Goal: Task Accomplishment & Management: Manage account settings

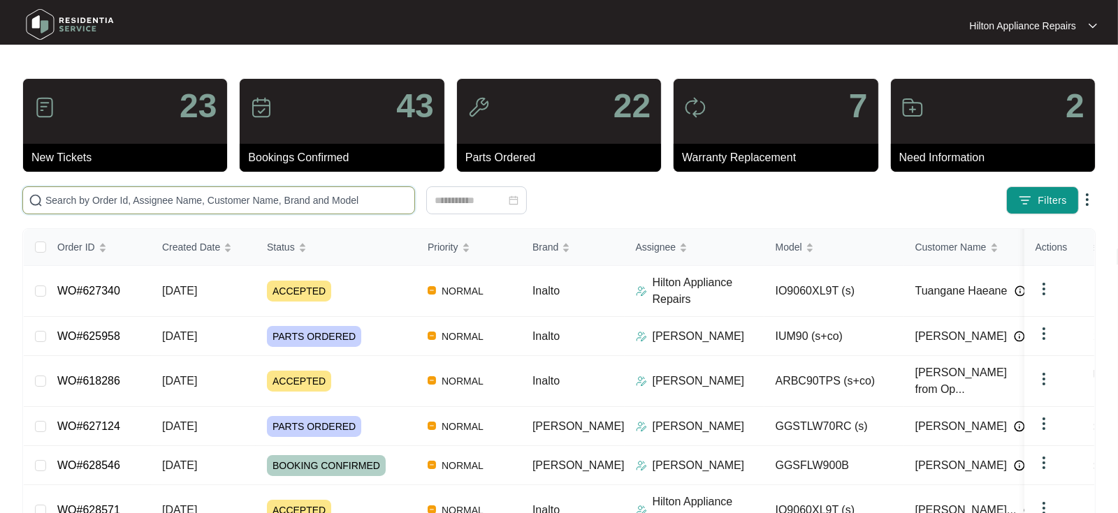
click at [78, 201] on input "text" at bounding box center [226, 200] width 363 height 15
paste input "WO#628571"
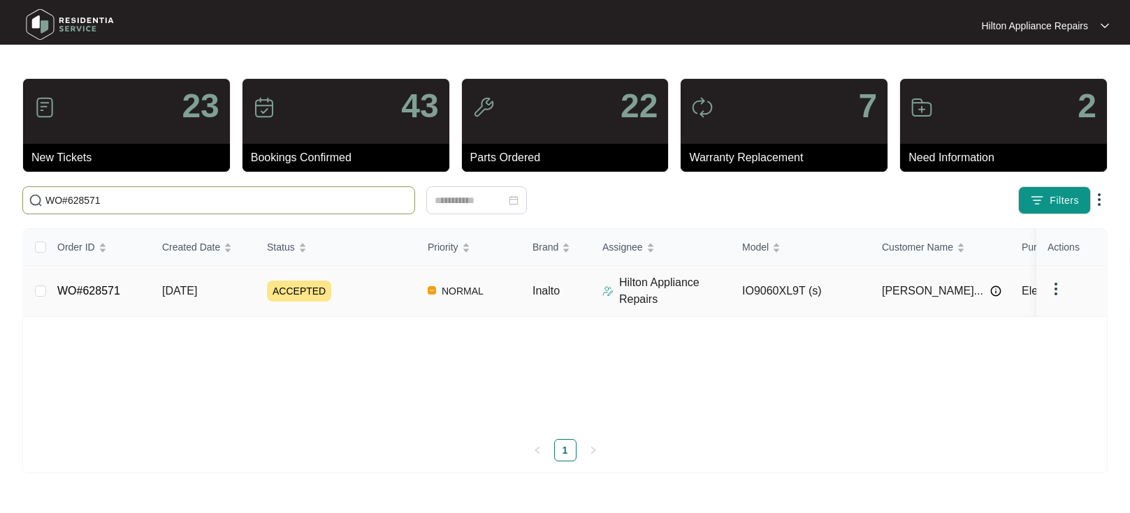
type input "WO#628571"
click at [186, 287] on span "[DATE]" at bounding box center [179, 291] width 35 height 12
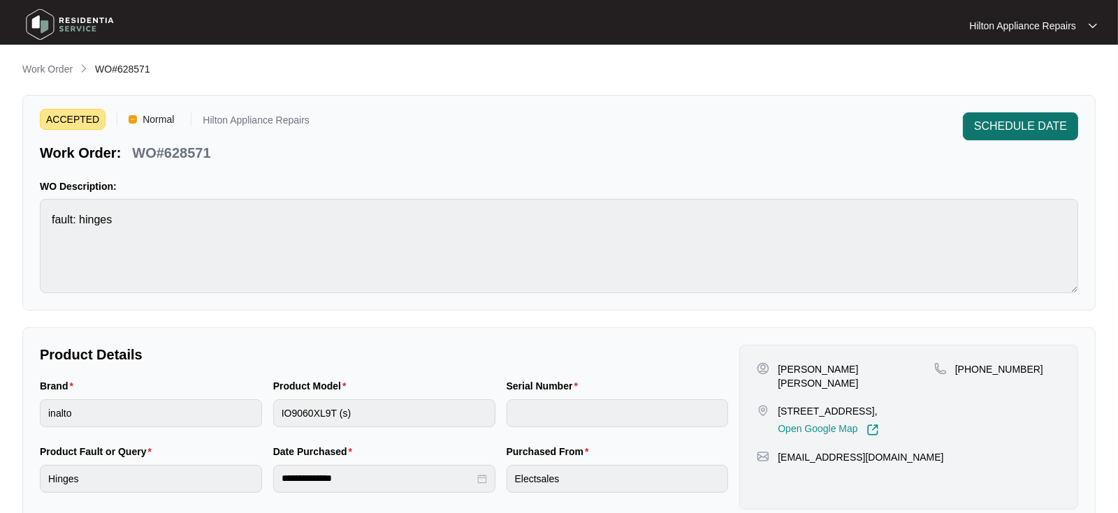
click at [1002, 127] on span "SCHEDULE DATE" at bounding box center [1020, 126] width 93 height 17
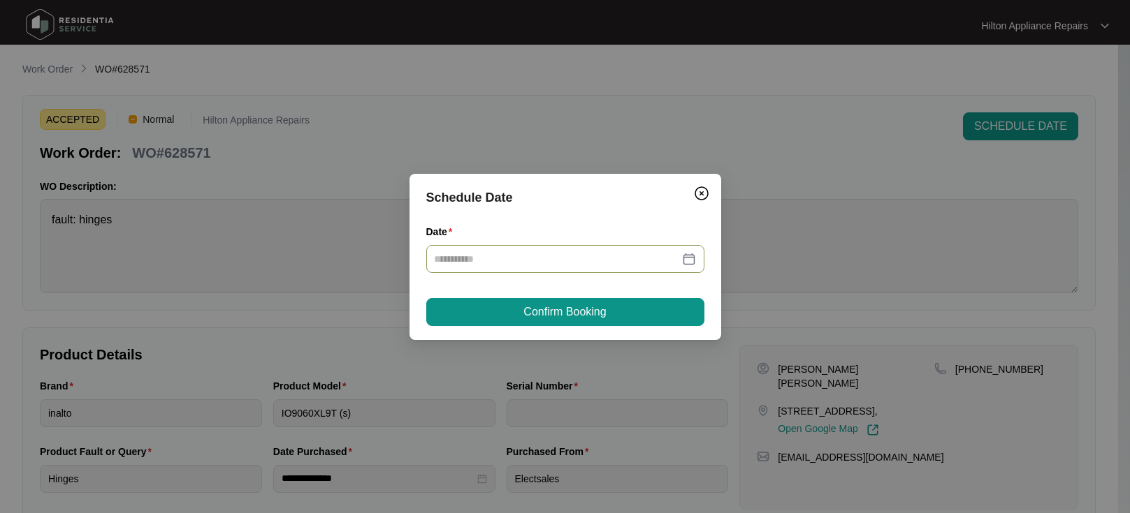
click at [688, 254] on div at bounding box center [565, 258] width 261 height 15
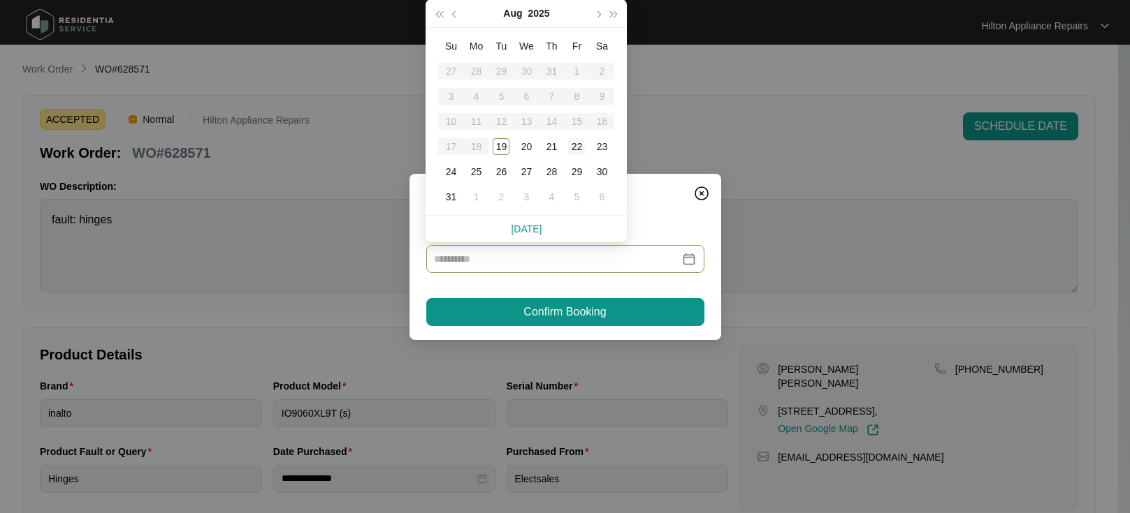
click at [572, 148] on div "22" at bounding box center [576, 146] width 17 height 17
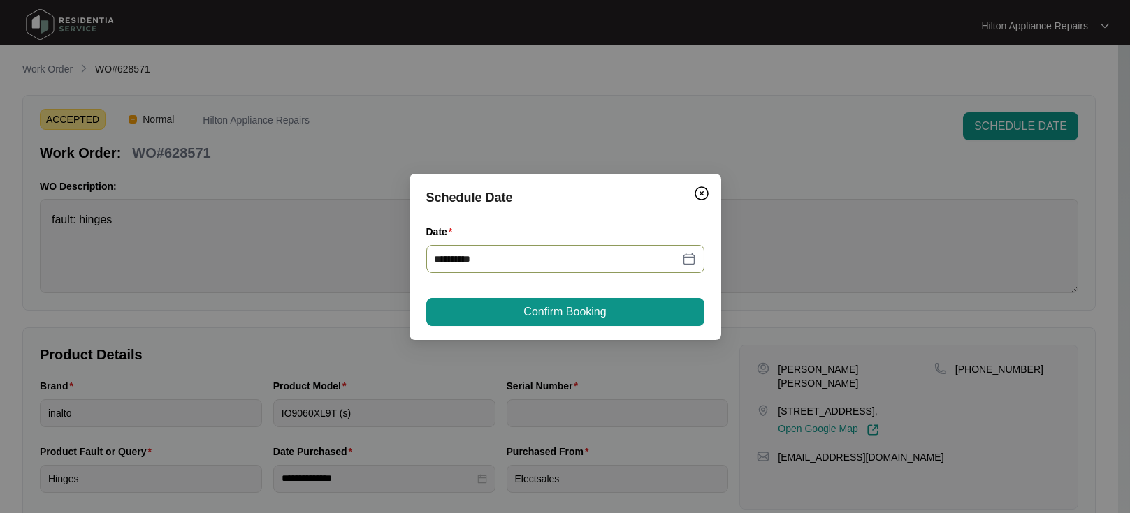
type input "**********"
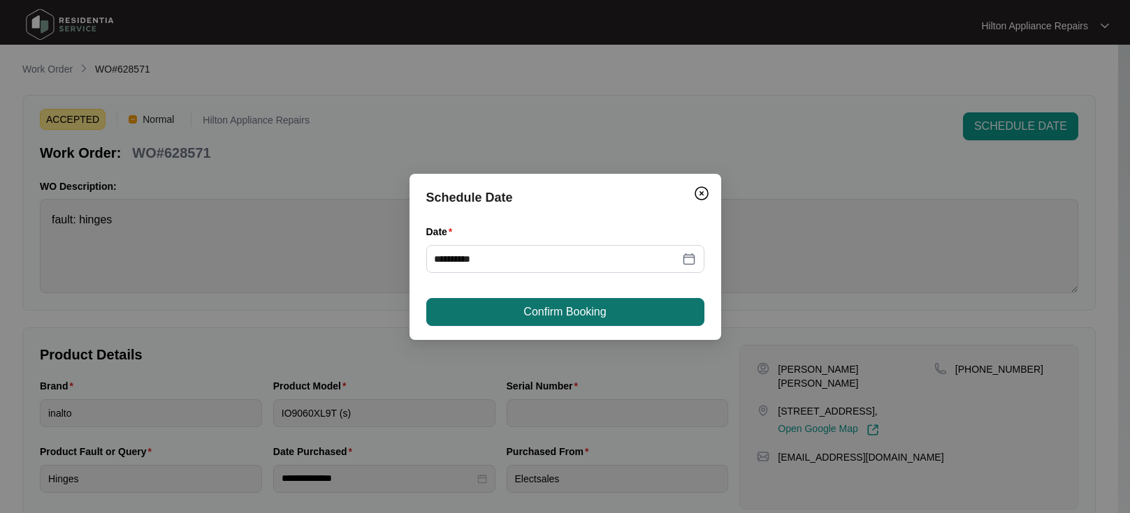
click at [532, 307] on span "Confirm Booking" at bounding box center [564, 312] width 82 height 17
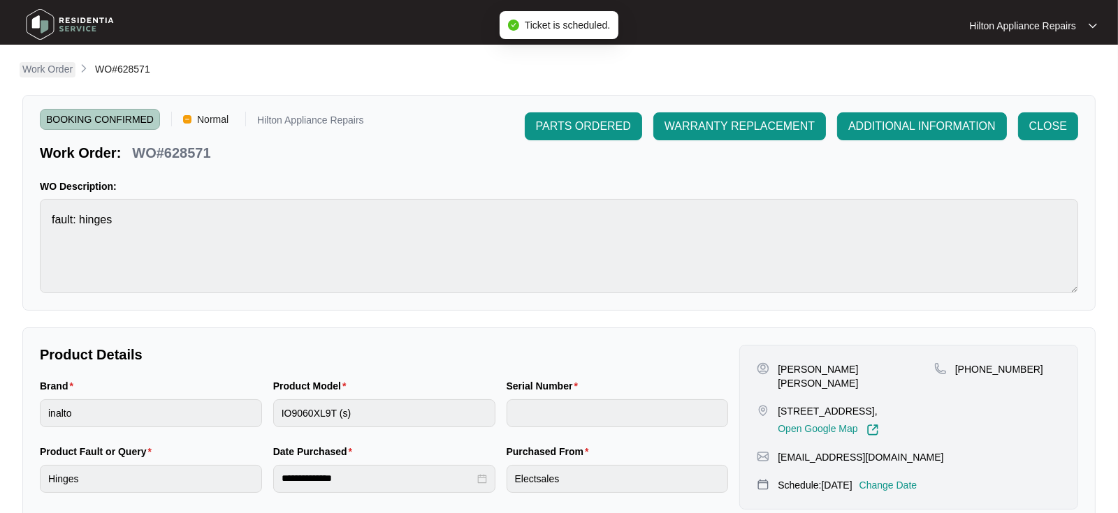
click at [45, 71] on p "Work Order" at bounding box center [47, 69] width 50 height 14
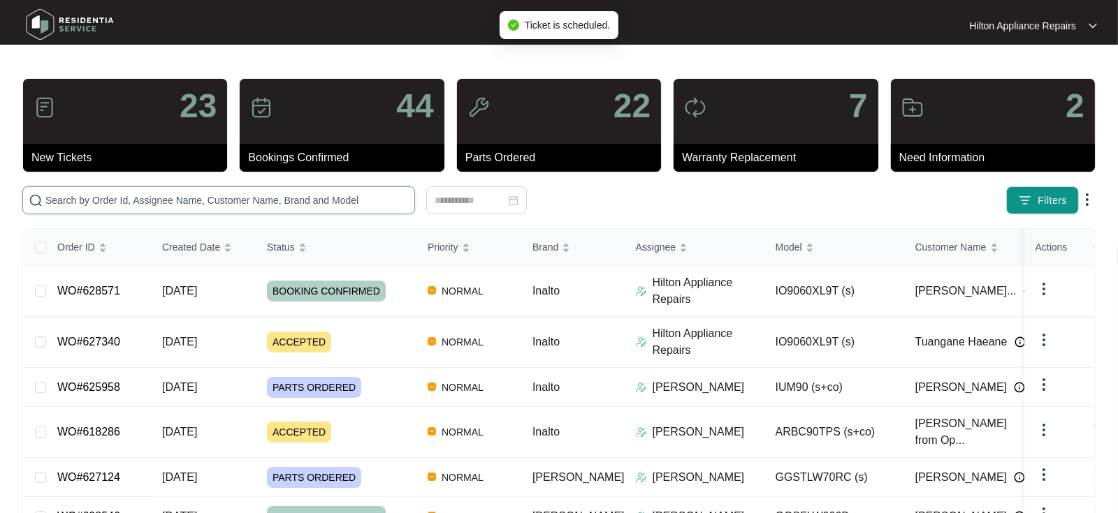
click at [54, 204] on input "text" at bounding box center [226, 200] width 363 height 15
paste input "WO#628571"
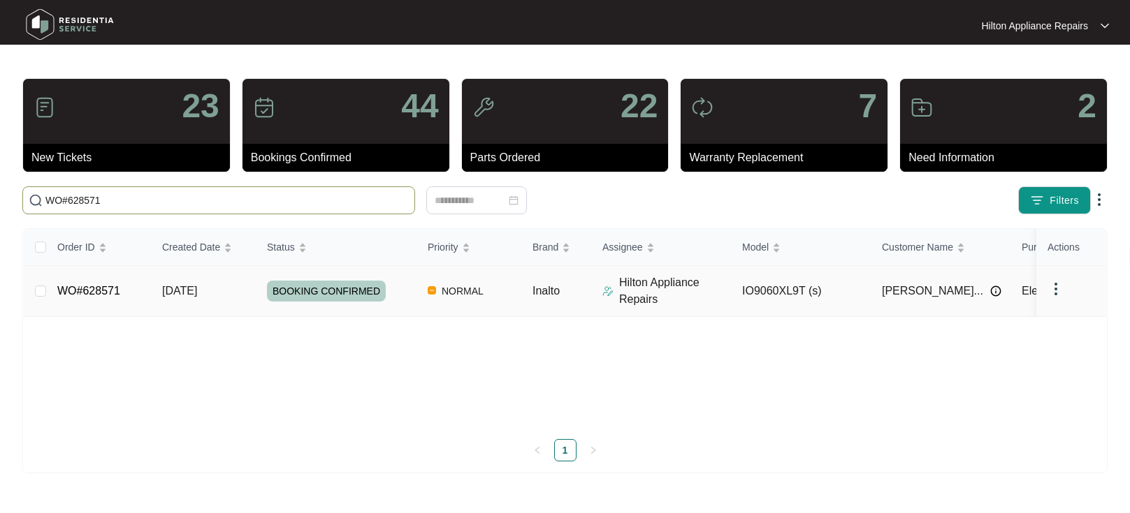
type input "WO#628571"
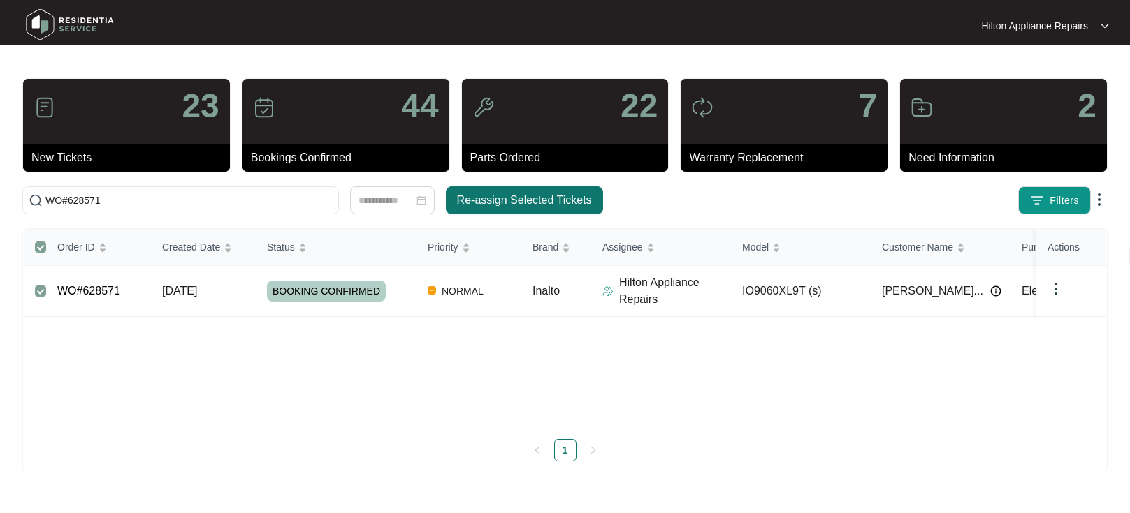
click at [523, 192] on span "Re-assign Selected Tickets" at bounding box center [524, 200] width 135 height 17
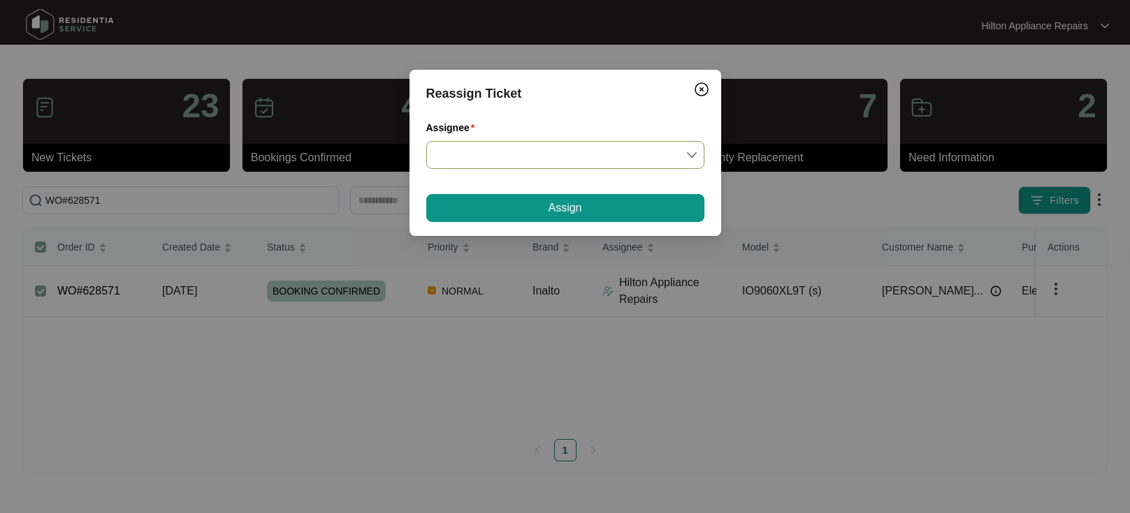
click at [692, 149] on input "Assignee" at bounding box center [565, 155] width 261 height 27
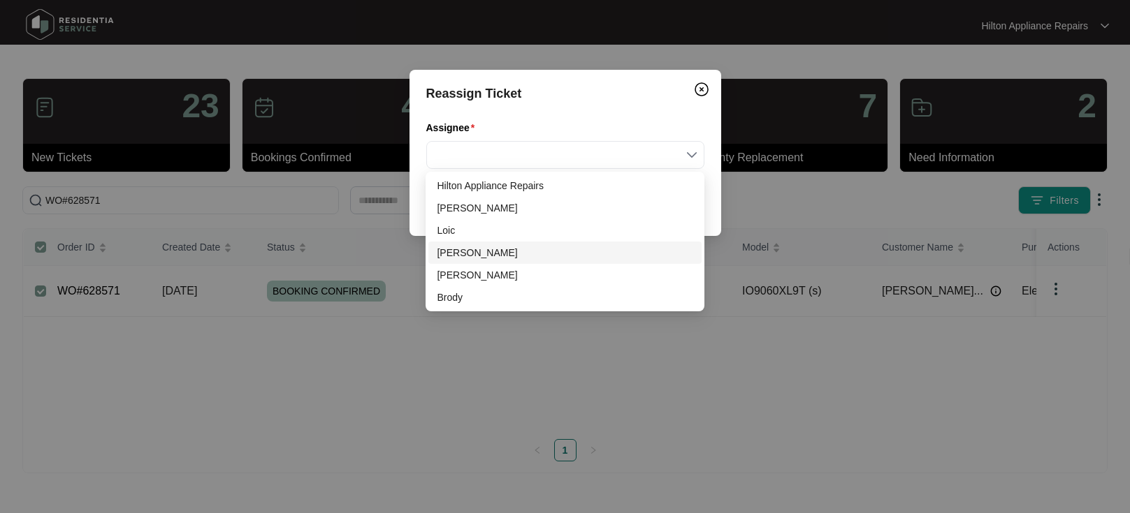
click at [454, 252] on div "[PERSON_NAME]" at bounding box center [565, 252] width 256 height 15
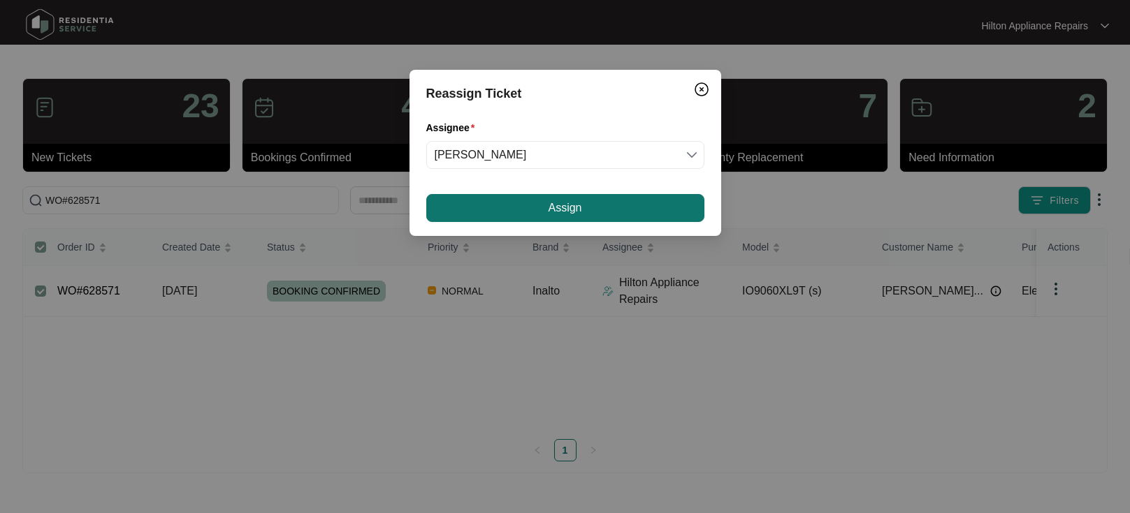
click at [516, 209] on button "Assign" at bounding box center [565, 208] width 278 height 28
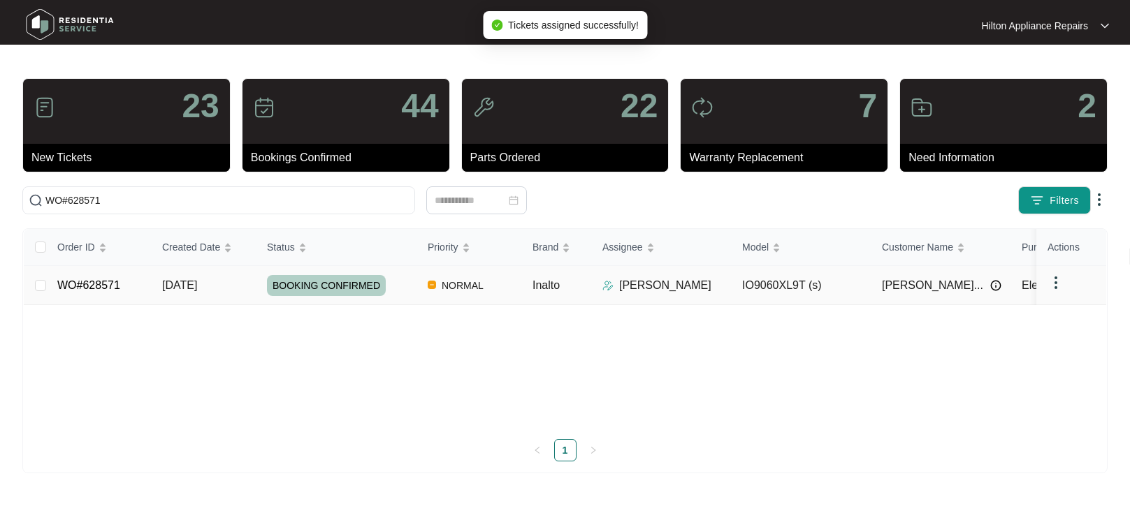
click at [197, 283] on span "[DATE]" at bounding box center [179, 285] width 35 height 12
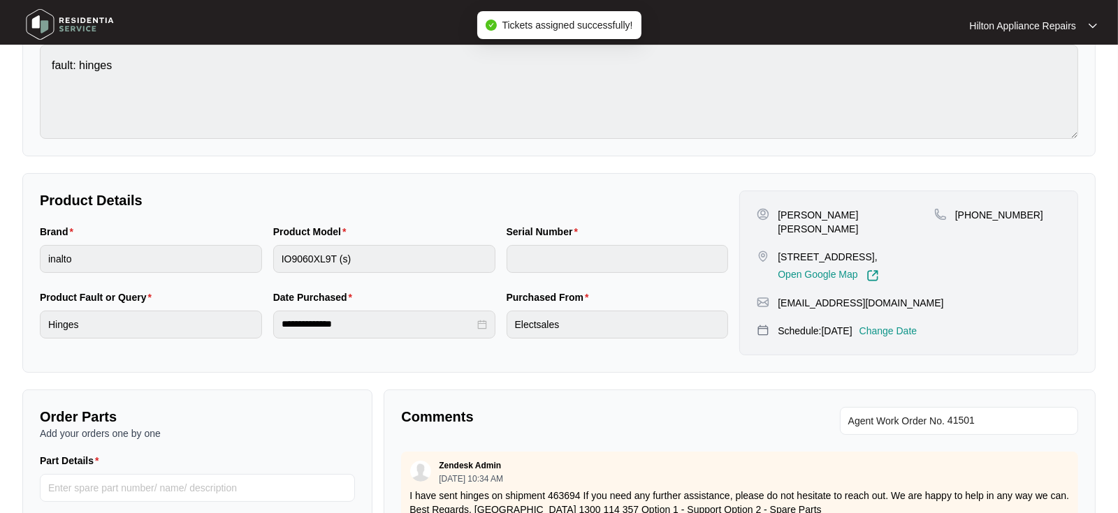
scroll to position [155, 0]
